Goal: Information Seeking & Learning: Compare options

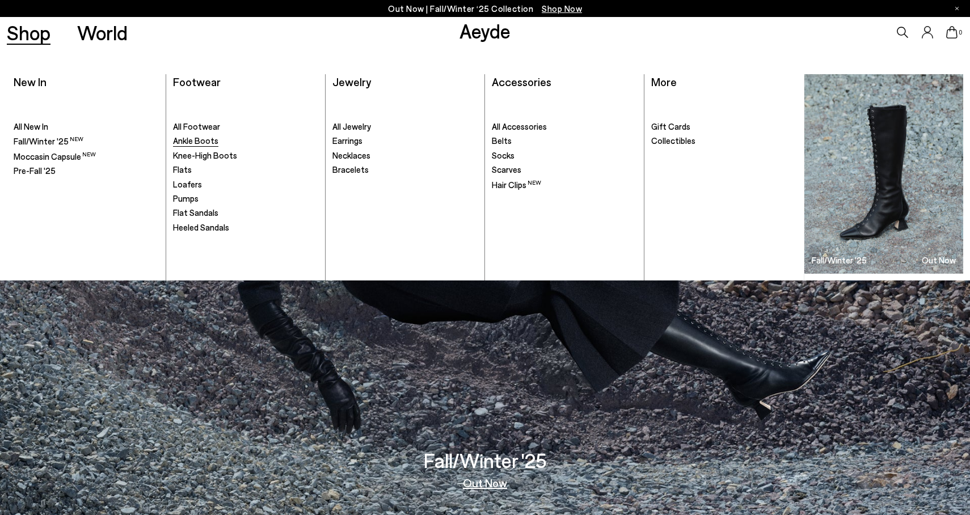
click at [205, 142] on span "Ankle Boots" at bounding box center [195, 141] width 45 height 10
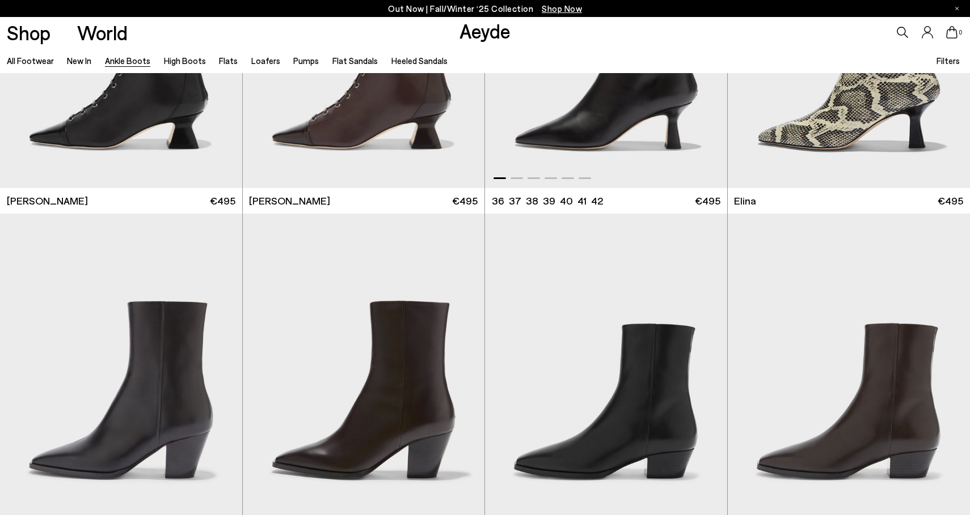
scroll to position [150, 0]
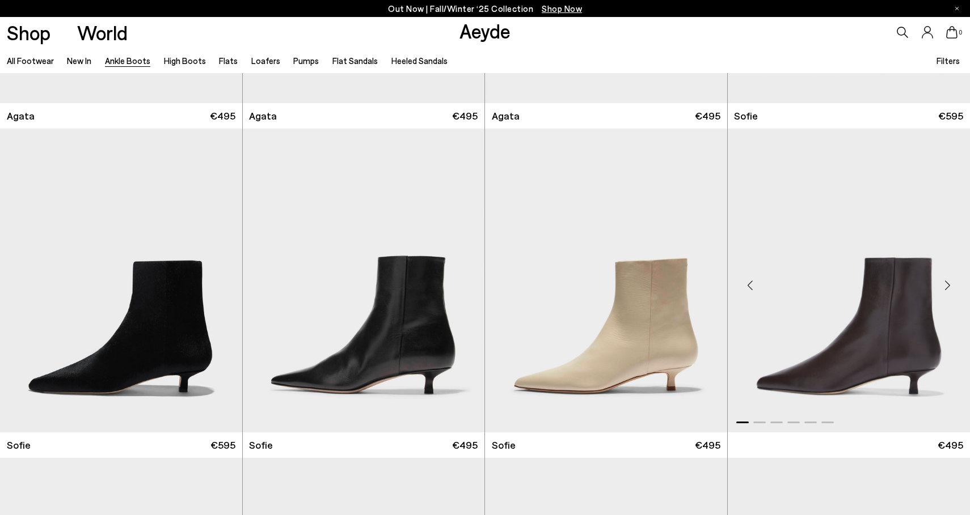
scroll to position [976, 0]
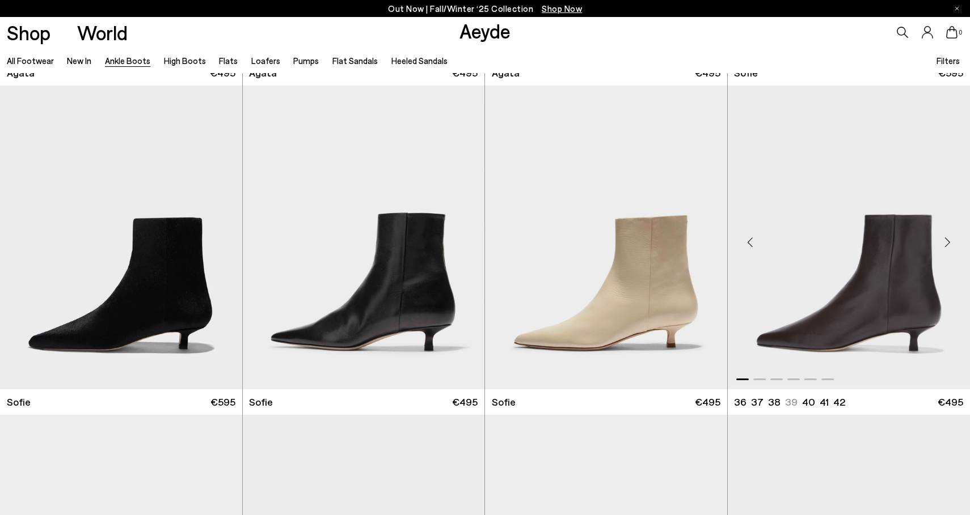
click at [948, 241] on div "Next slide" at bounding box center [947, 242] width 34 height 34
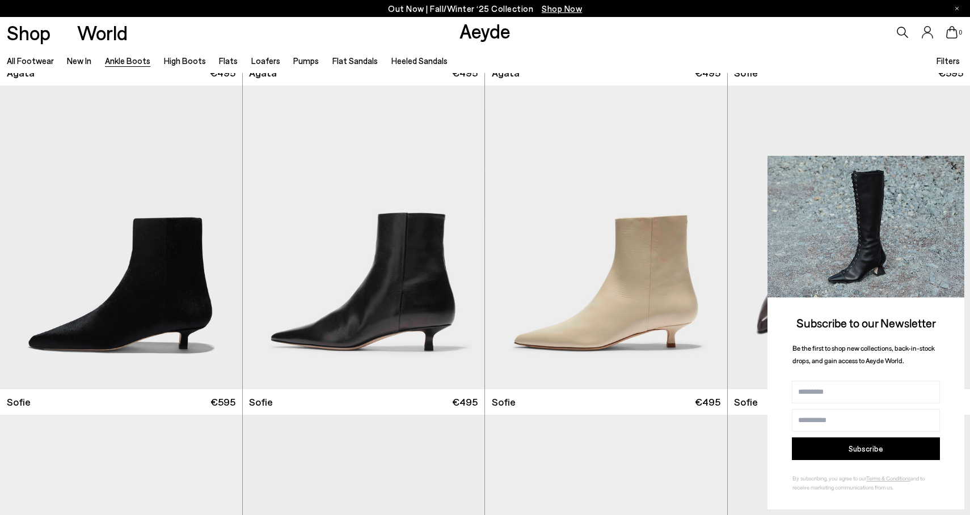
click at [956, 169] on icon at bounding box center [953, 166] width 6 height 6
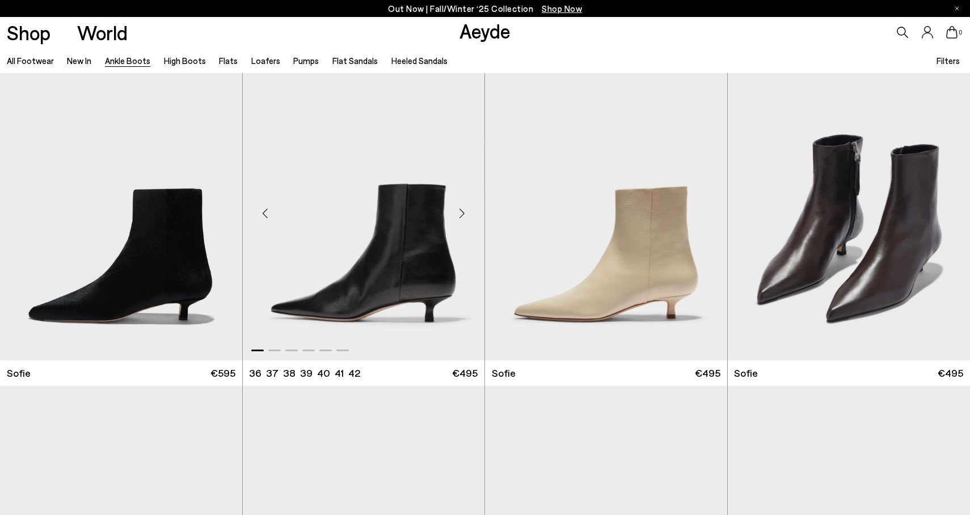
scroll to position [1009, 0]
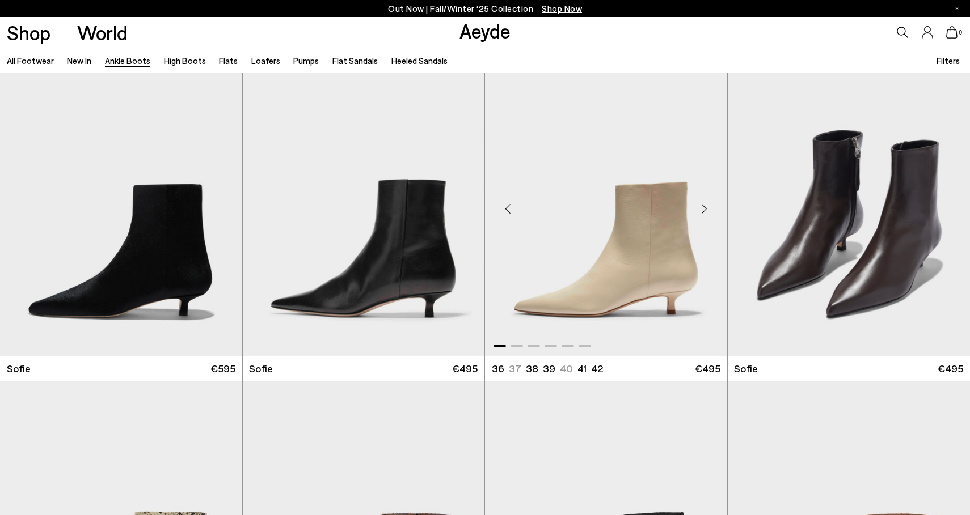
click at [699, 210] on div "Next slide" at bounding box center [704, 209] width 34 height 34
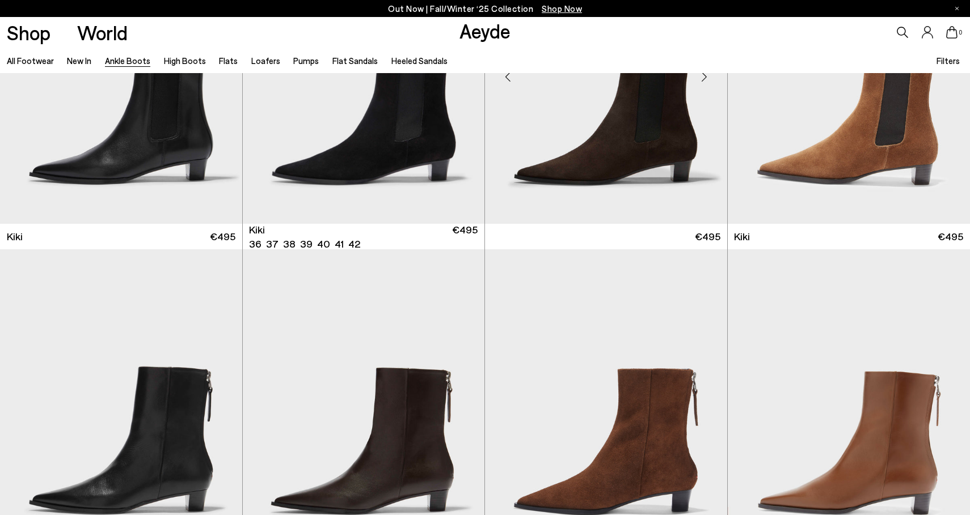
scroll to position [1811, 0]
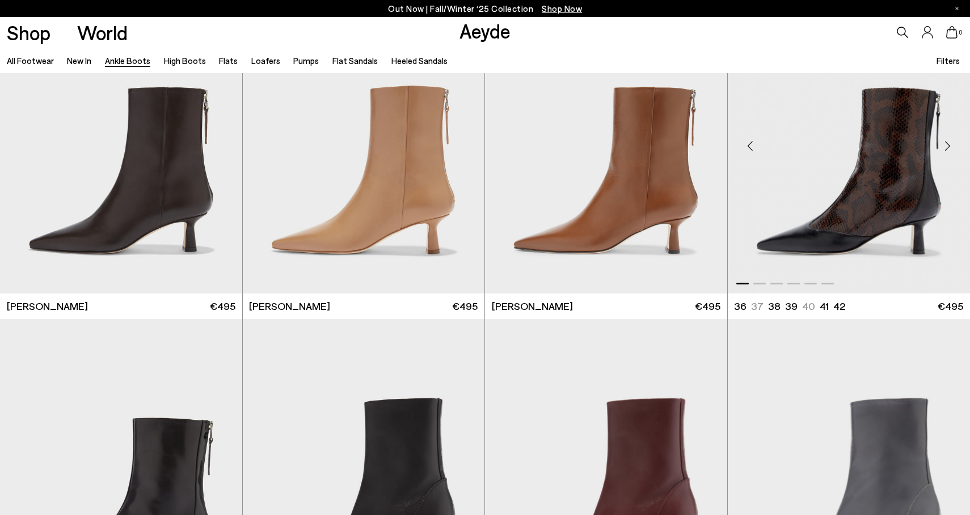
scroll to position [3040, 0]
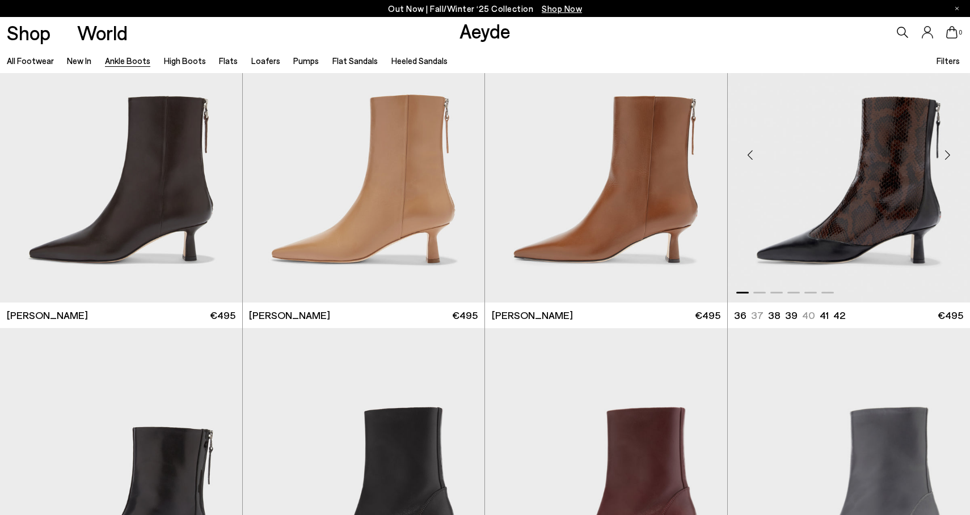
click at [945, 155] on div "Next slide" at bounding box center [947, 155] width 34 height 34
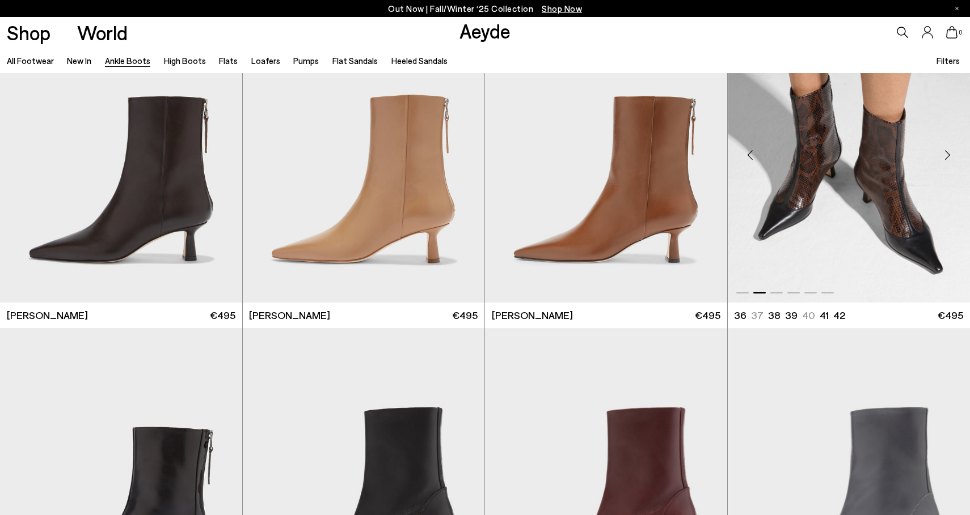
click at [945, 155] on div "Next slide" at bounding box center [947, 155] width 34 height 34
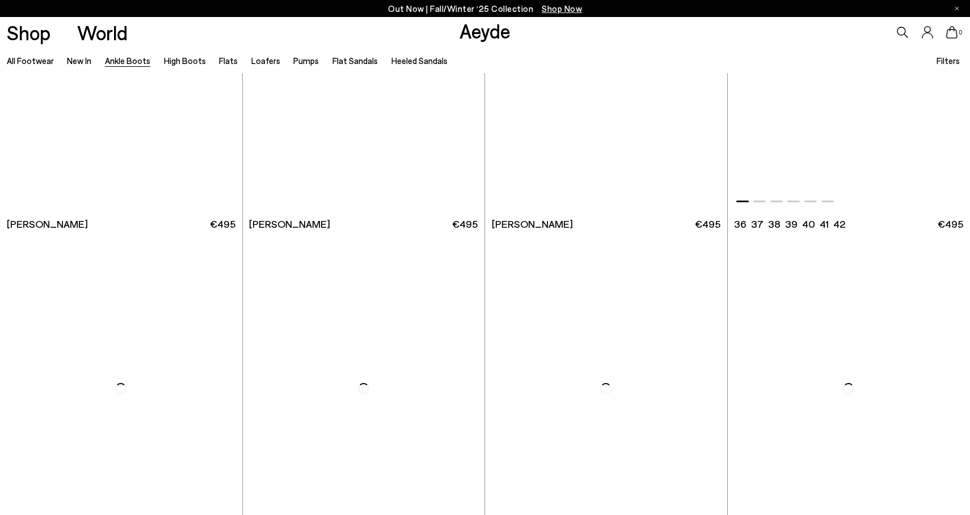
scroll to position [5803, 0]
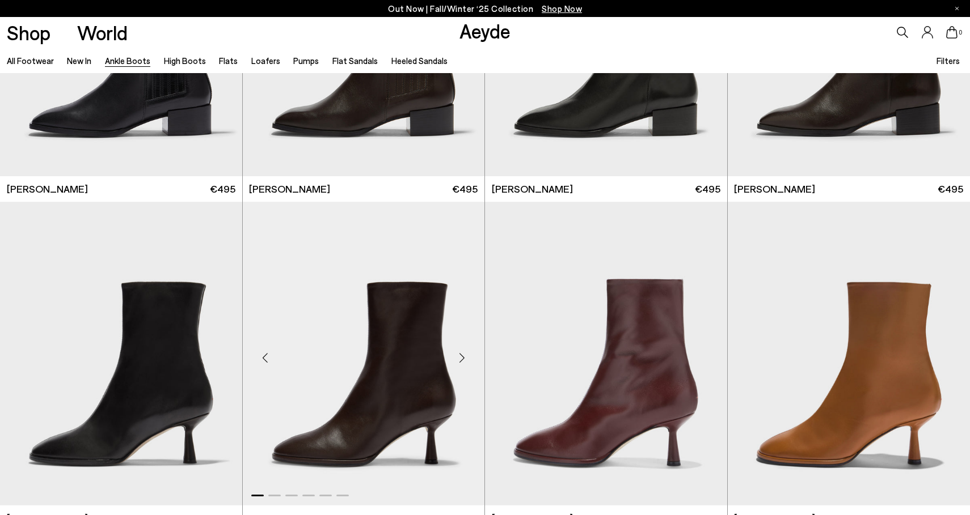
click at [460, 357] on div "Next slide" at bounding box center [462, 358] width 34 height 34
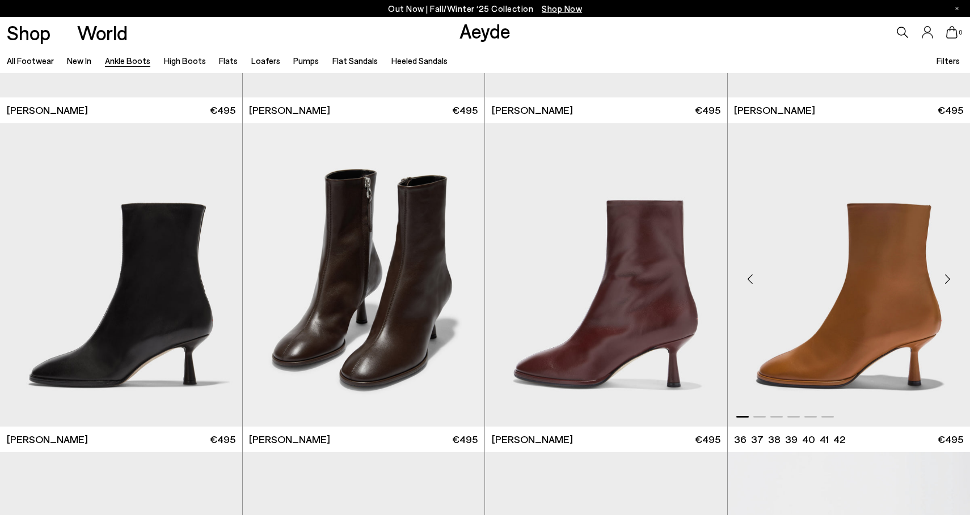
scroll to position [5895, 0]
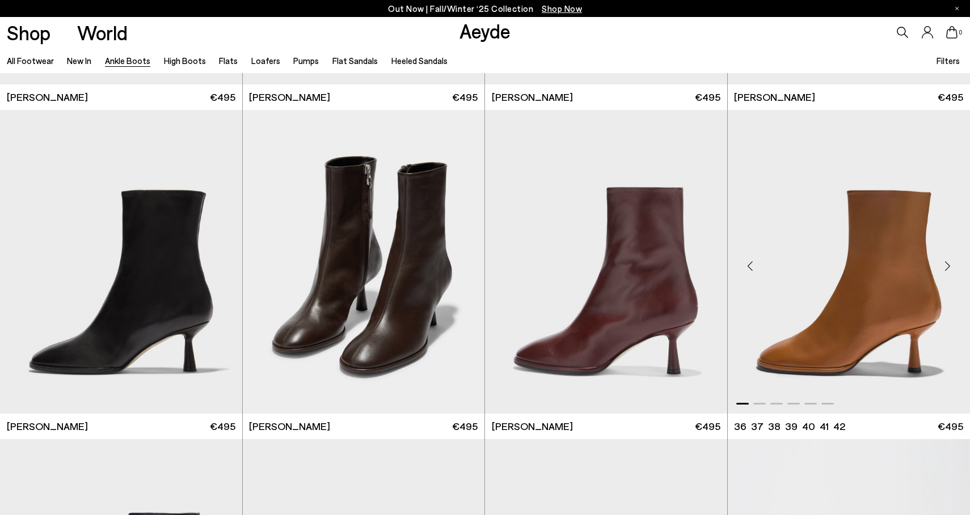
click at [948, 264] on div "Next slide" at bounding box center [947, 267] width 34 height 34
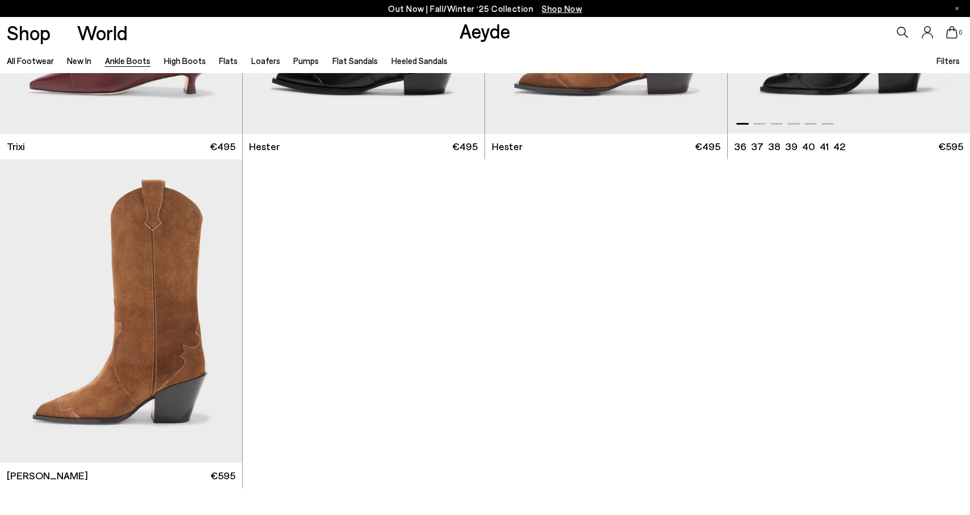
scroll to position [6845, 0]
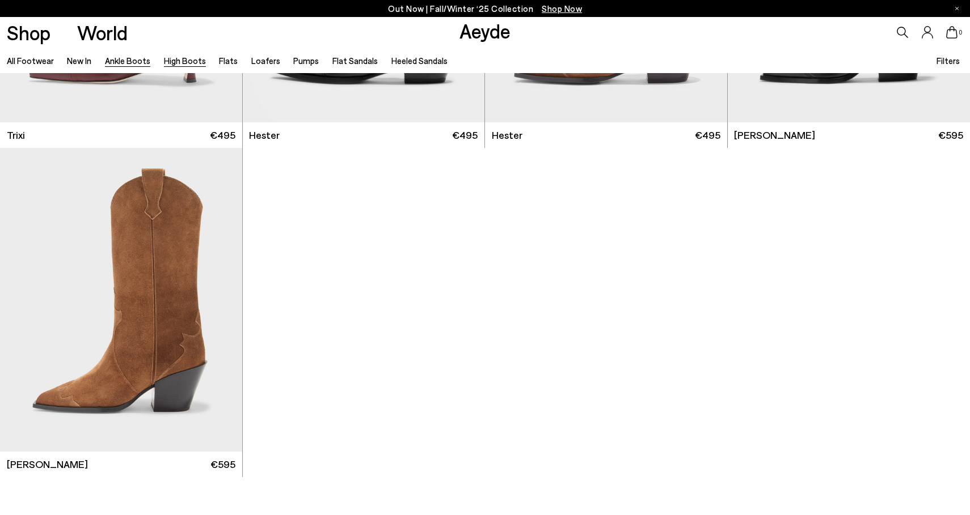
click at [191, 61] on link "High Boots" at bounding box center [185, 61] width 42 height 10
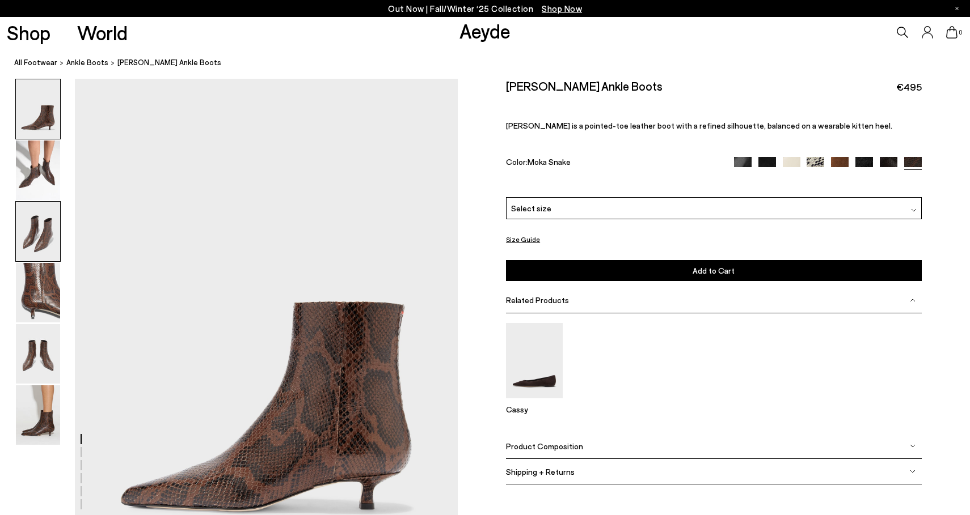
click at [33, 243] on img at bounding box center [38, 232] width 44 height 60
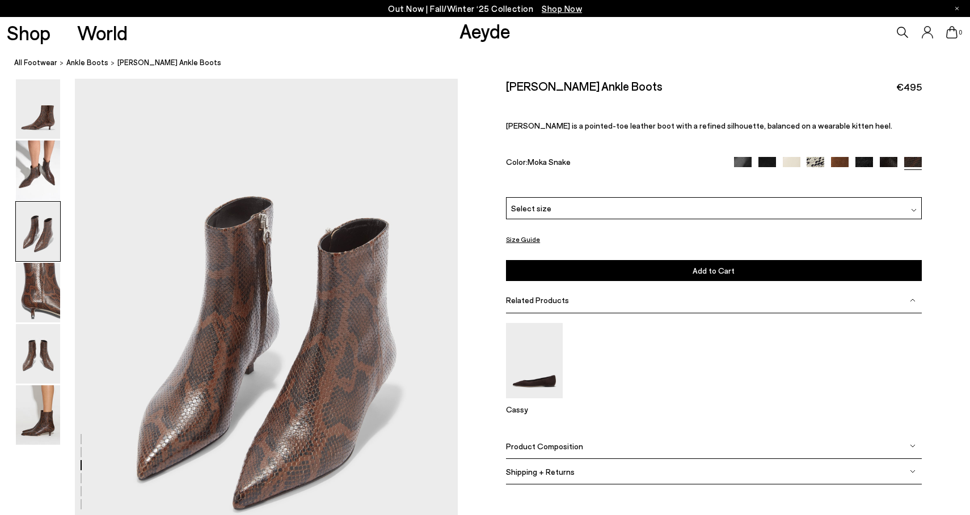
scroll to position [1053, 0]
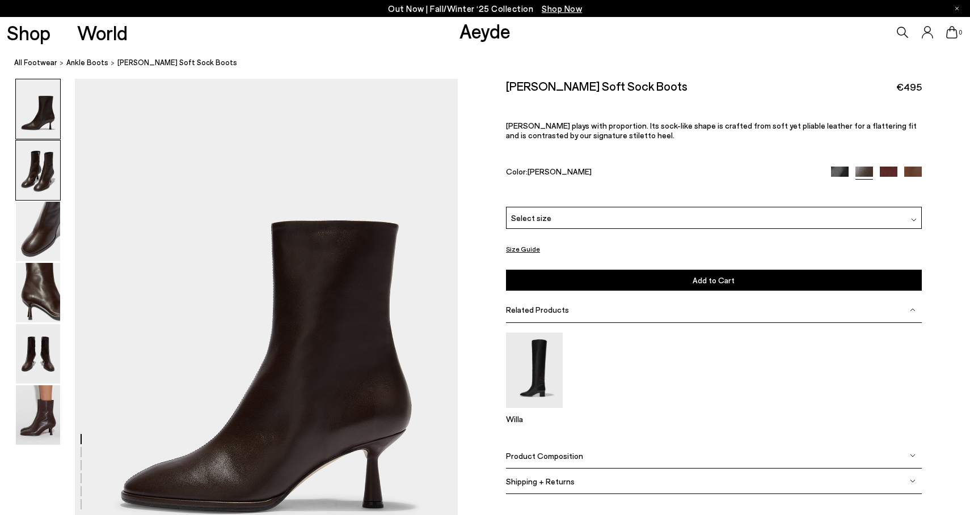
click at [36, 171] on img at bounding box center [38, 171] width 44 height 60
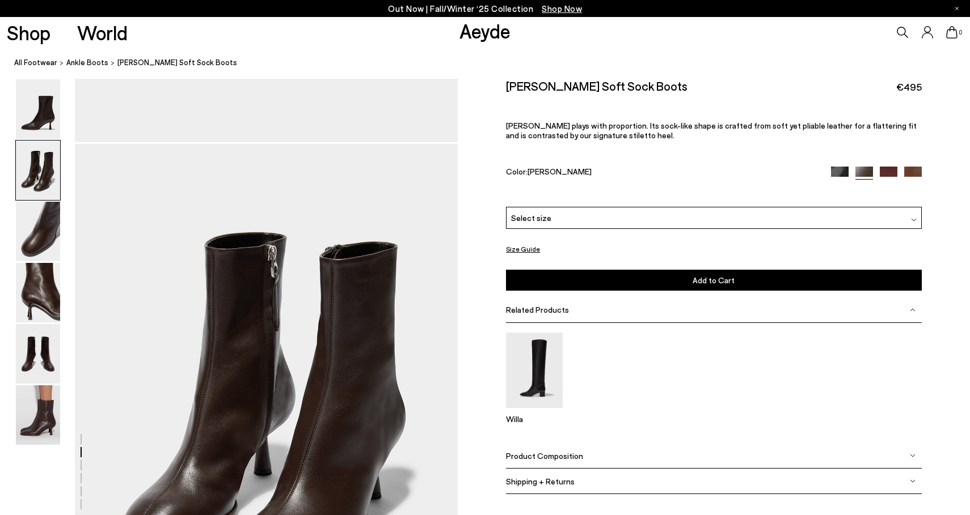
scroll to position [512, 0]
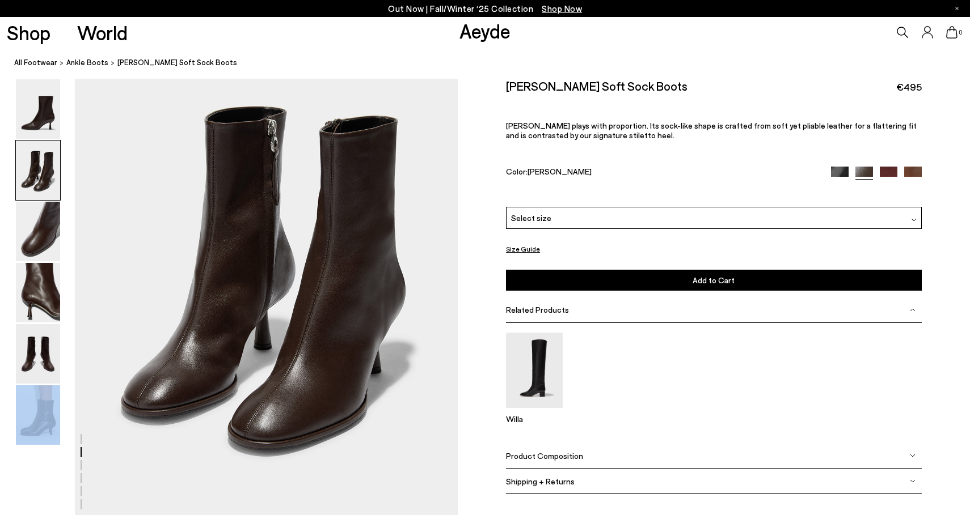
scroll to position [571, 3]
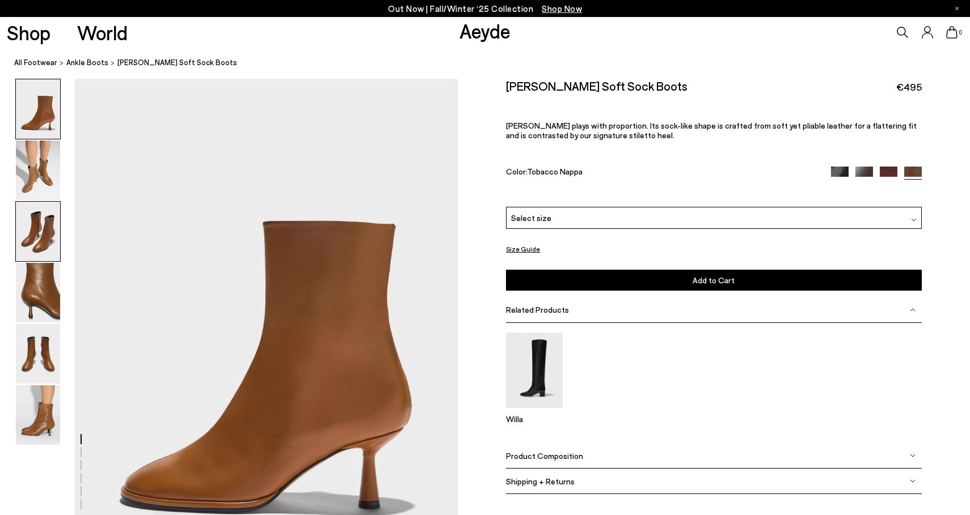
click at [45, 247] on img at bounding box center [38, 232] width 44 height 60
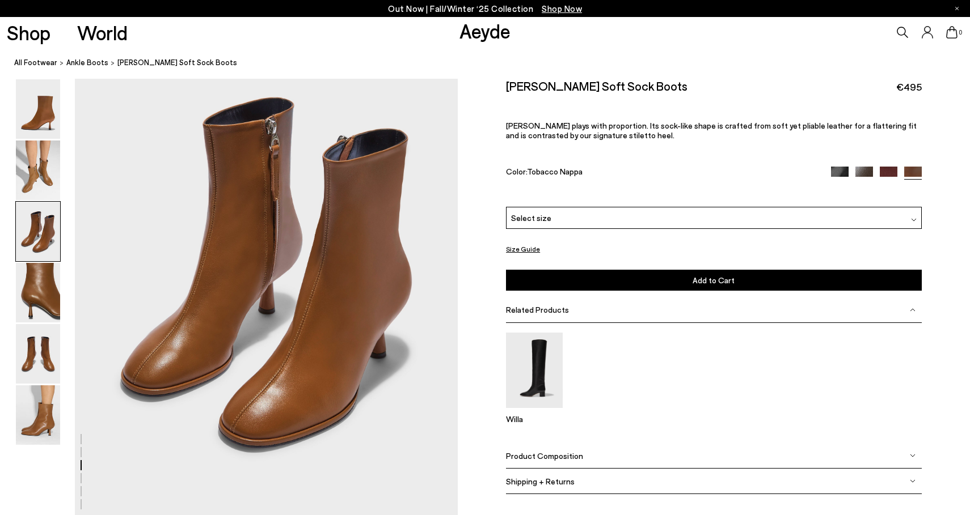
scroll to position [1082, 0]
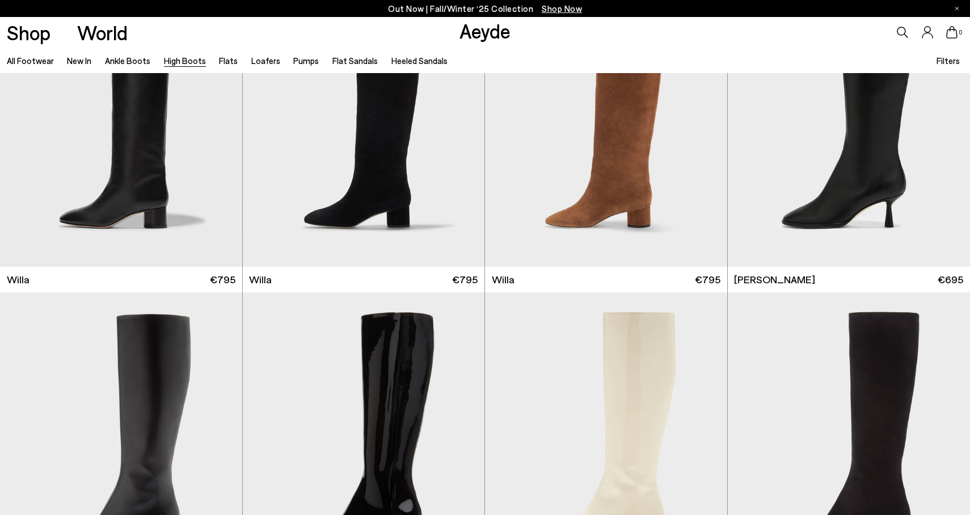
scroll to position [1392, 0]
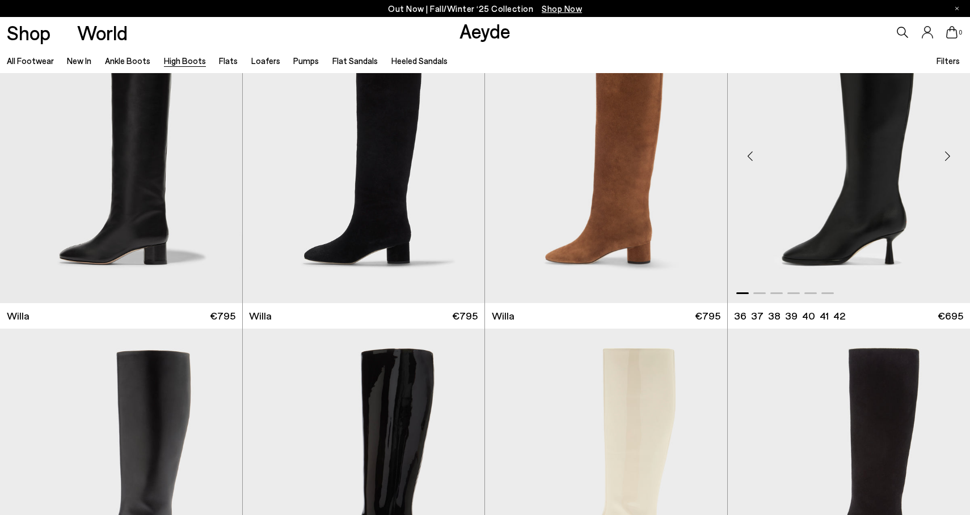
click at [951, 154] on div "Next slide" at bounding box center [947, 156] width 34 height 34
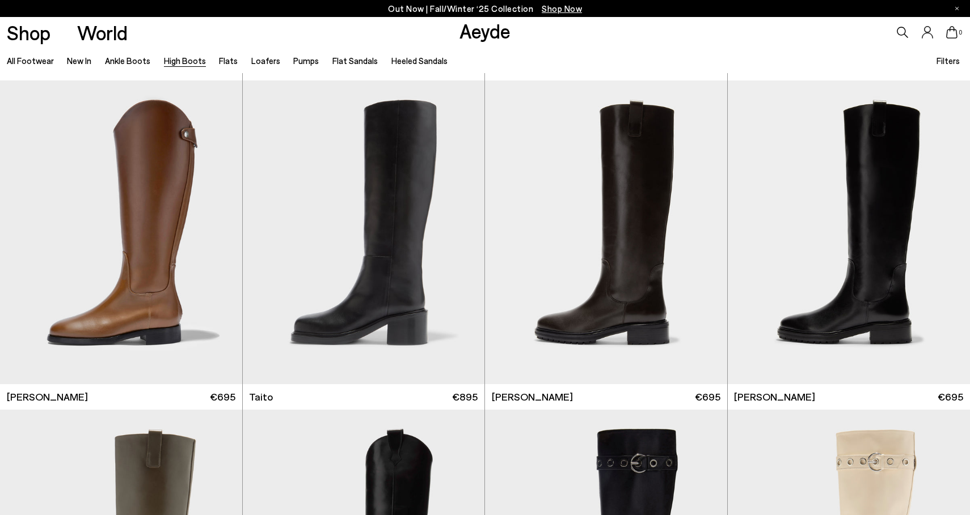
scroll to position [2630, 0]
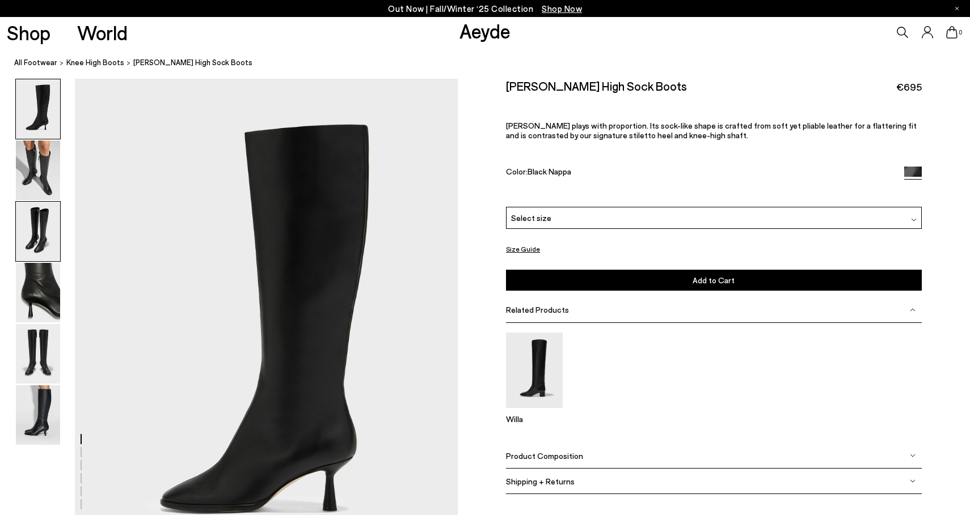
click at [45, 225] on img at bounding box center [38, 232] width 44 height 60
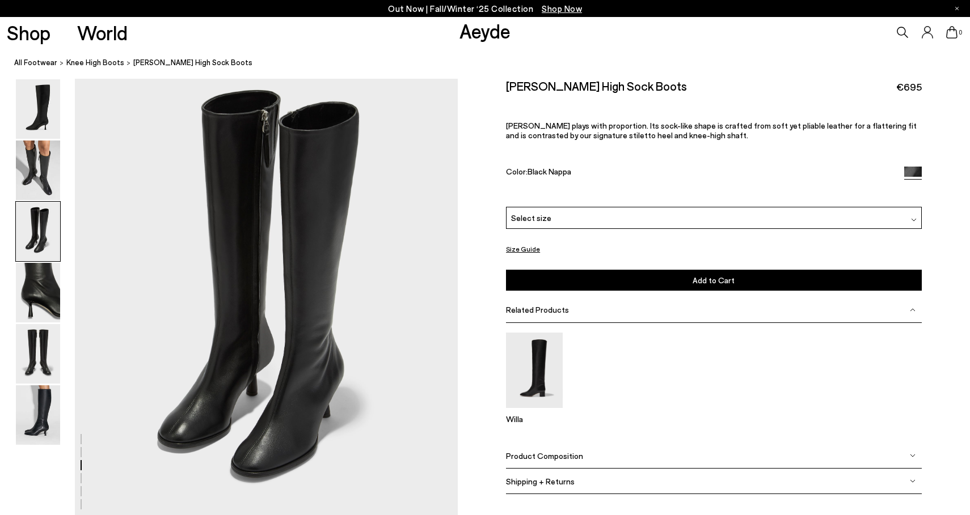
scroll to position [1060, 0]
